Goal: Information Seeking & Learning: Understand process/instructions

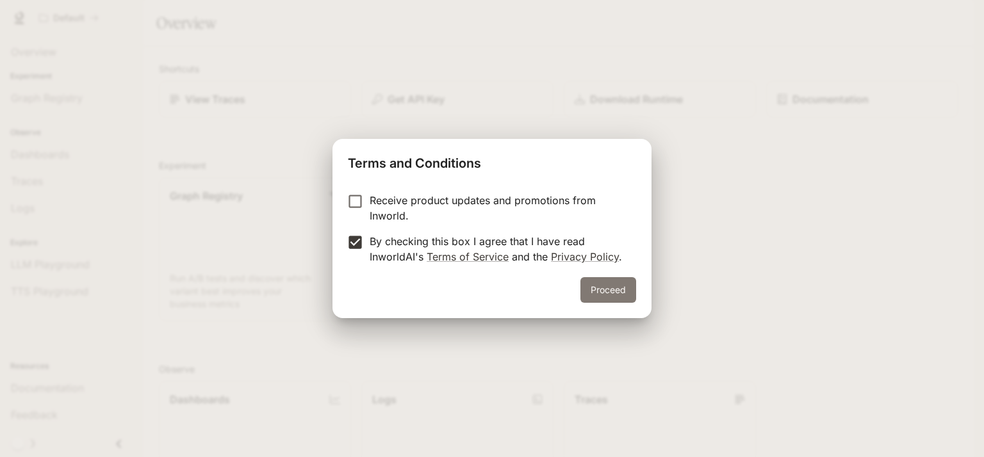
click at [620, 281] on button "Proceed" at bounding box center [608, 290] width 56 height 26
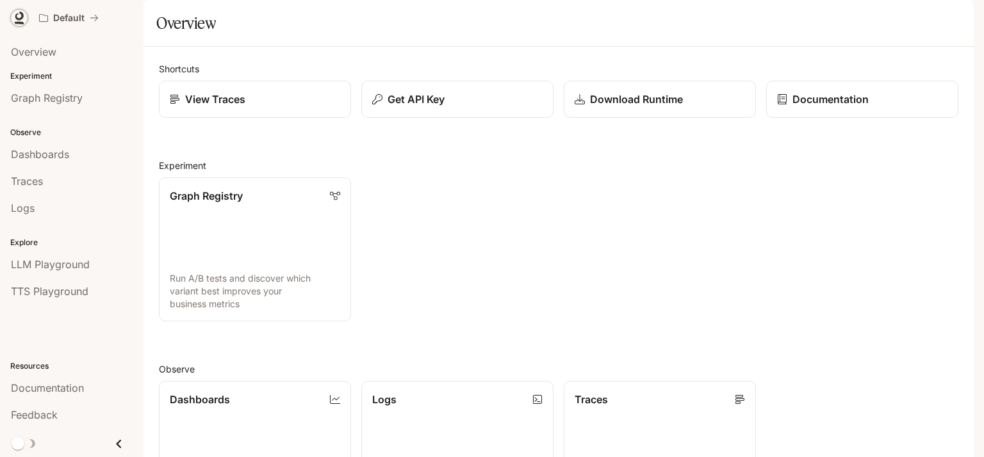
click at [19, 17] on icon at bounding box center [19, 18] width 13 height 13
click at [795, 107] on p "Documentation" at bounding box center [829, 99] width 77 height 15
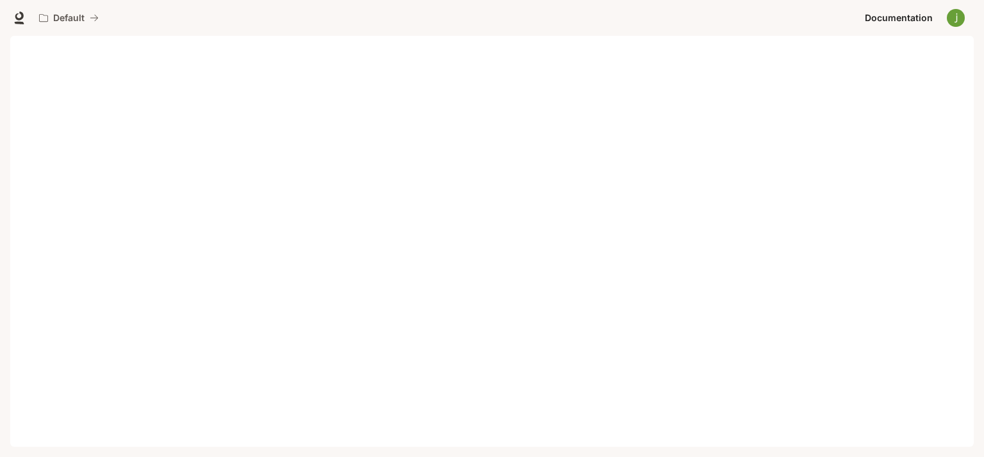
click at [962, 19] on img "button" at bounding box center [955, 18] width 18 height 18
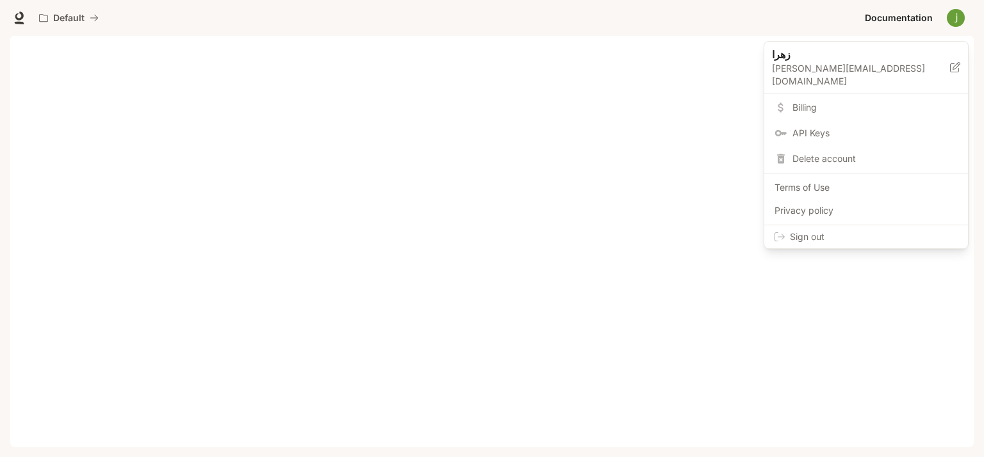
click at [809, 231] on span "Sign out" at bounding box center [874, 237] width 168 height 13
